Goal: Task Accomplishment & Management: Manage account settings

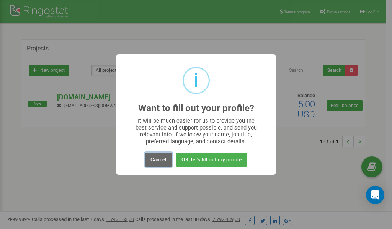
click at [156, 159] on button "Cancel" at bounding box center [159, 160] width 28 height 14
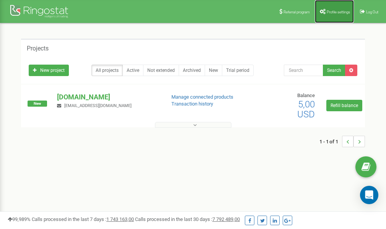
click at [328, 11] on span "Profile settings" at bounding box center [338, 12] width 23 height 4
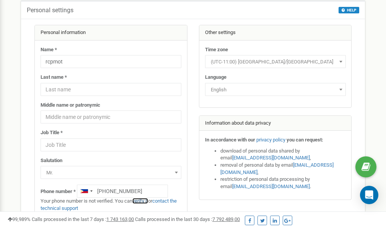
click at [144, 201] on link "verify it" at bounding box center [140, 201] width 16 height 6
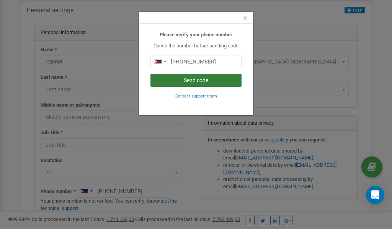
click at [196, 82] on button "Send code" at bounding box center [195, 80] width 91 height 13
